Goal: Transaction & Acquisition: Purchase product/service

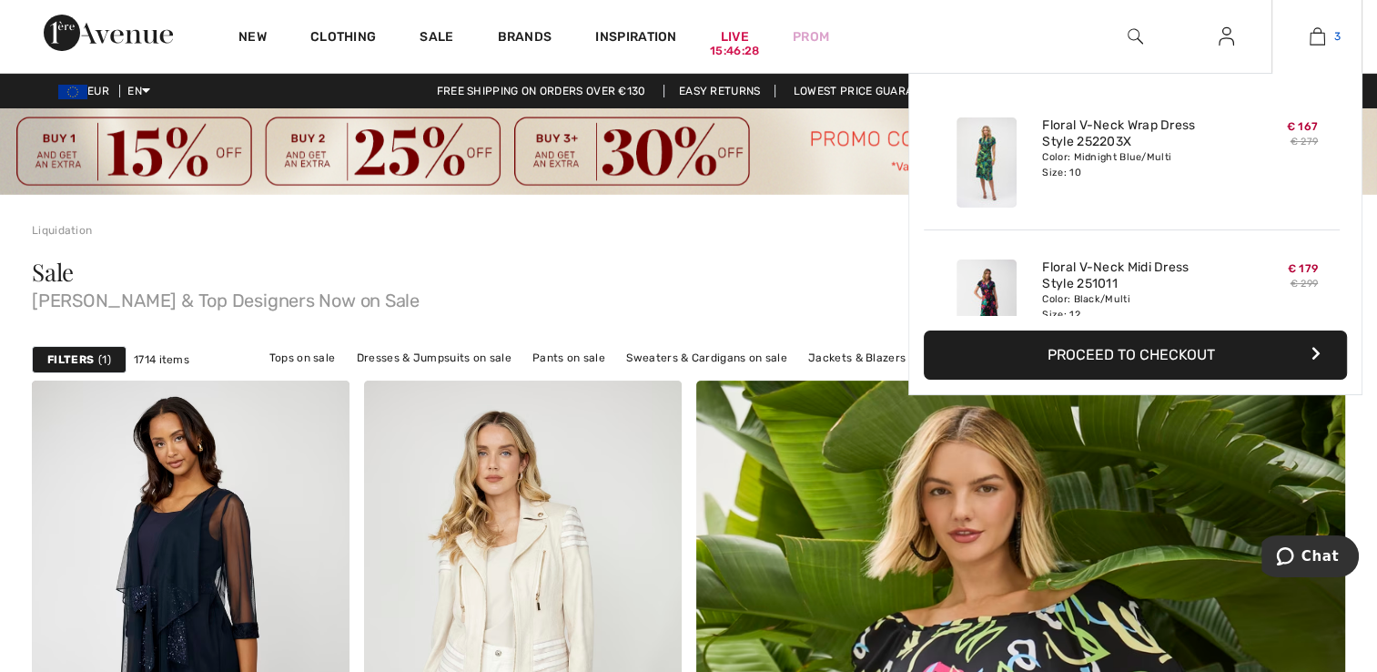
click at [1311, 41] on img at bounding box center [1317, 36] width 15 height 22
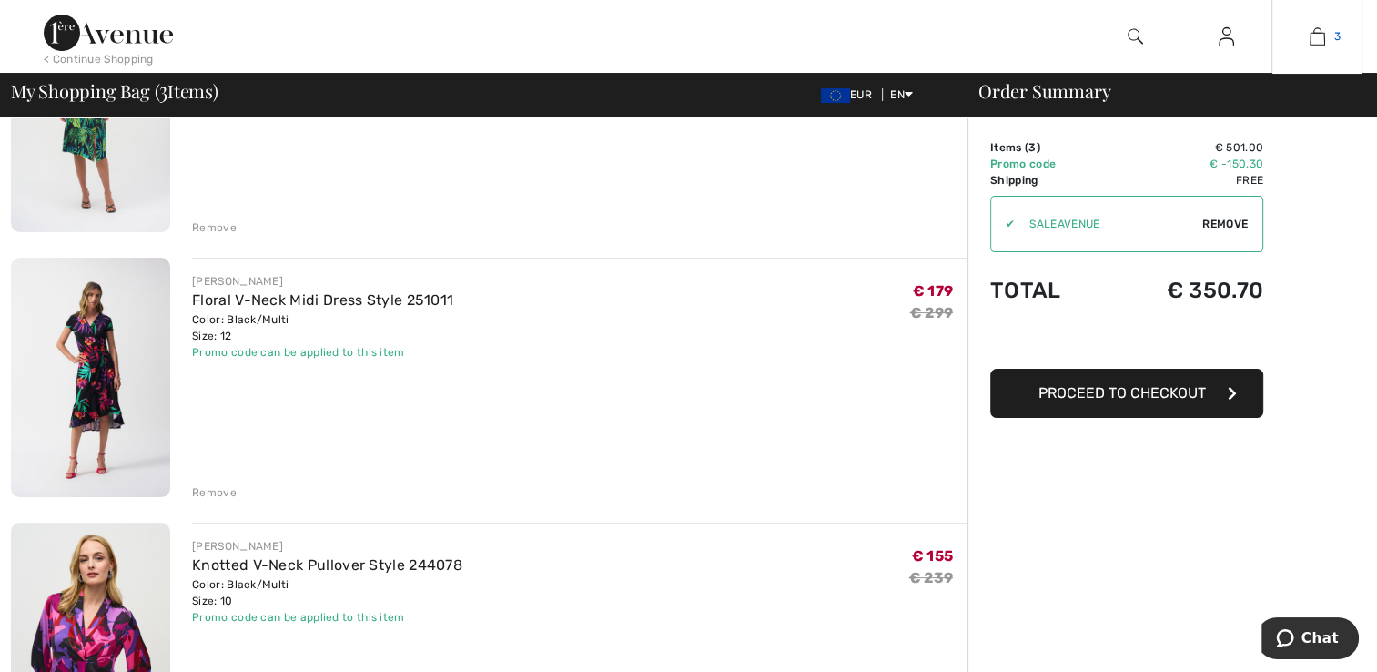
scroll to position [364, 0]
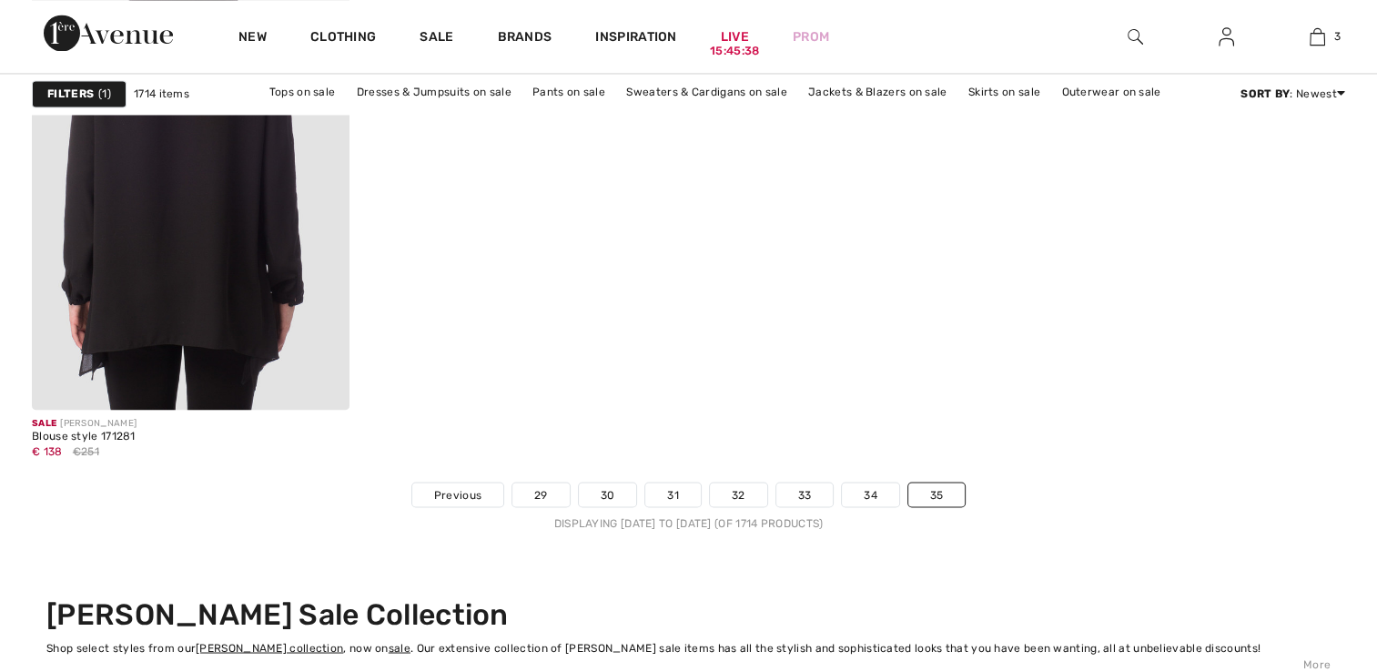
scroll to position [2961, 0]
